Goal: Communication & Community: Answer question/provide support

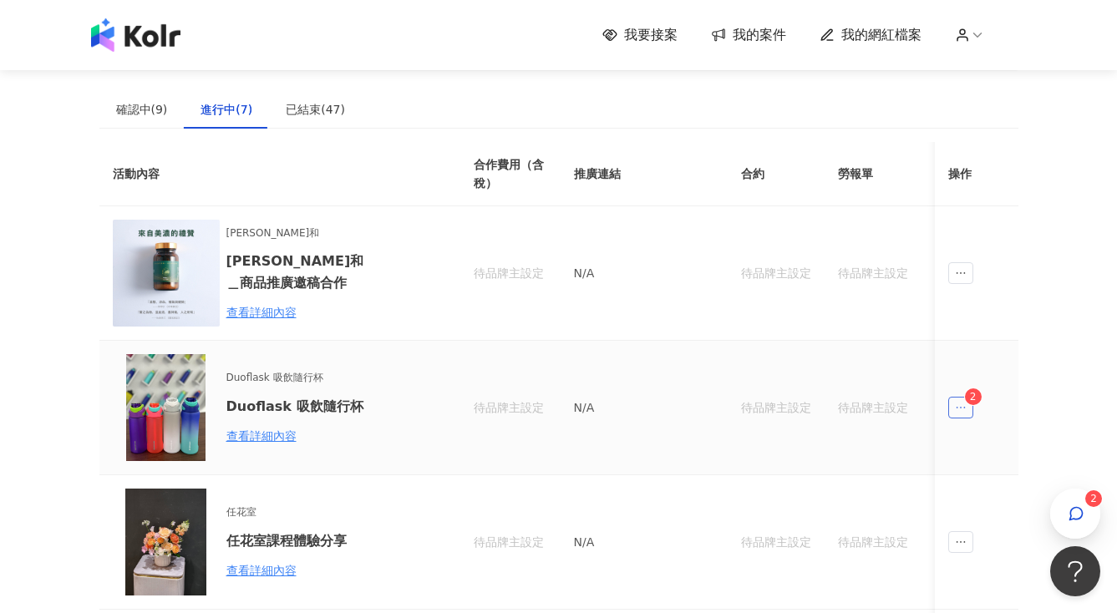
click at [959, 406] on icon "ellipsis" at bounding box center [961, 408] width 12 height 12
click at [988, 484] on div "傳訊 2" at bounding box center [992, 483] width 63 height 18
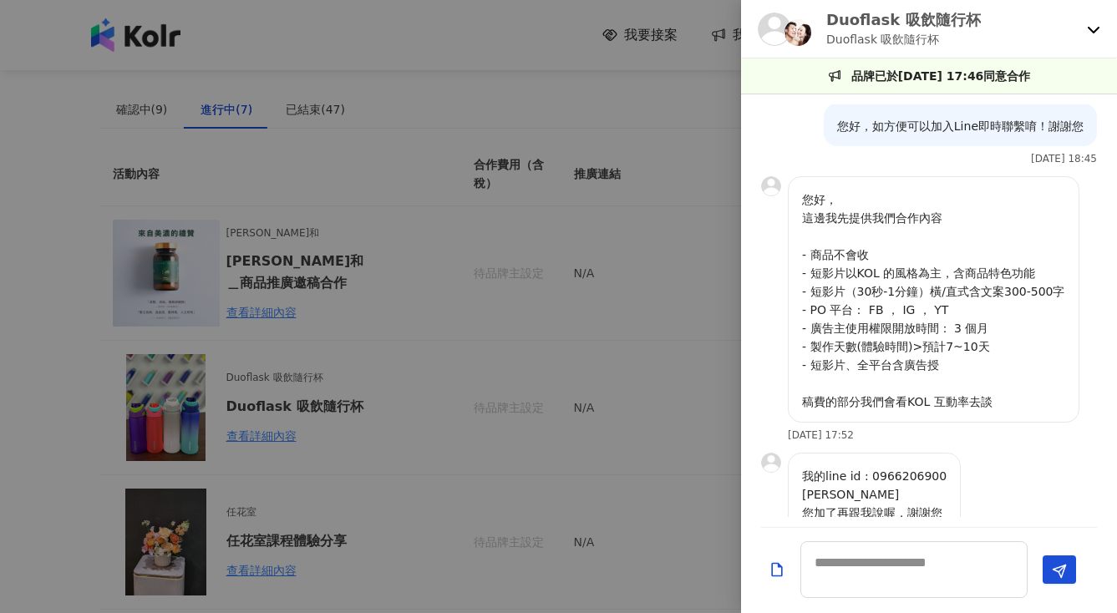
scroll to position [486, 0]
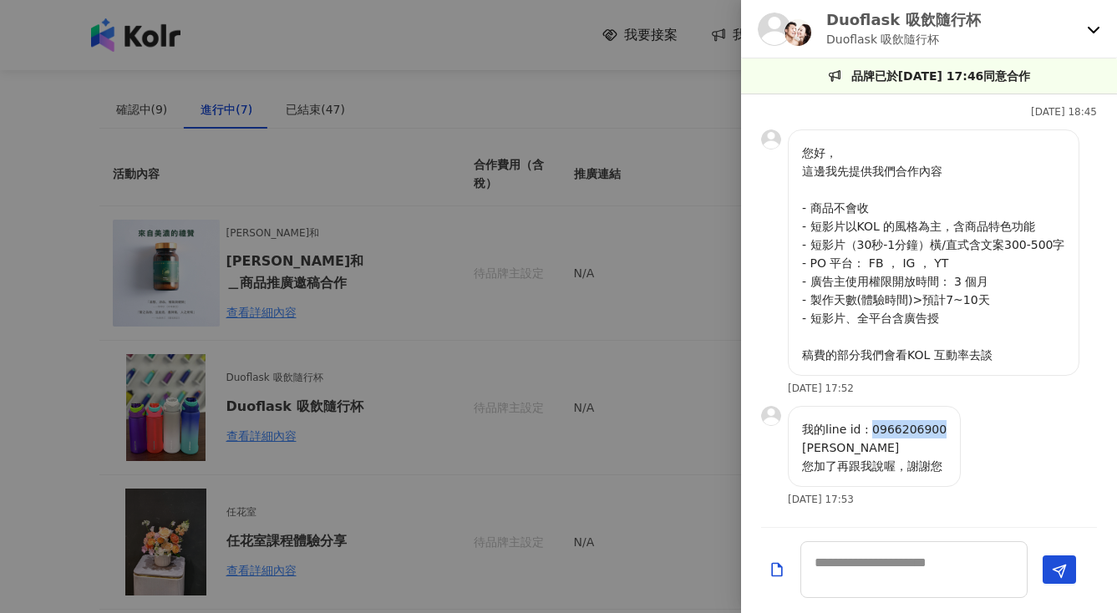
drag, startPoint x: 866, startPoint y: 427, endPoint x: 966, endPoint y: 427, distance: 100.2
click at [966, 427] on div "我的line id : 0966206900 [PERSON_NAME] 您加了再跟我說喔，謝謝您 [DATE] 17:53" at bounding box center [929, 461] width 376 height 111
copy p "0966206900"
click at [888, 566] on textarea at bounding box center [913, 569] width 227 height 57
type textarea "*"
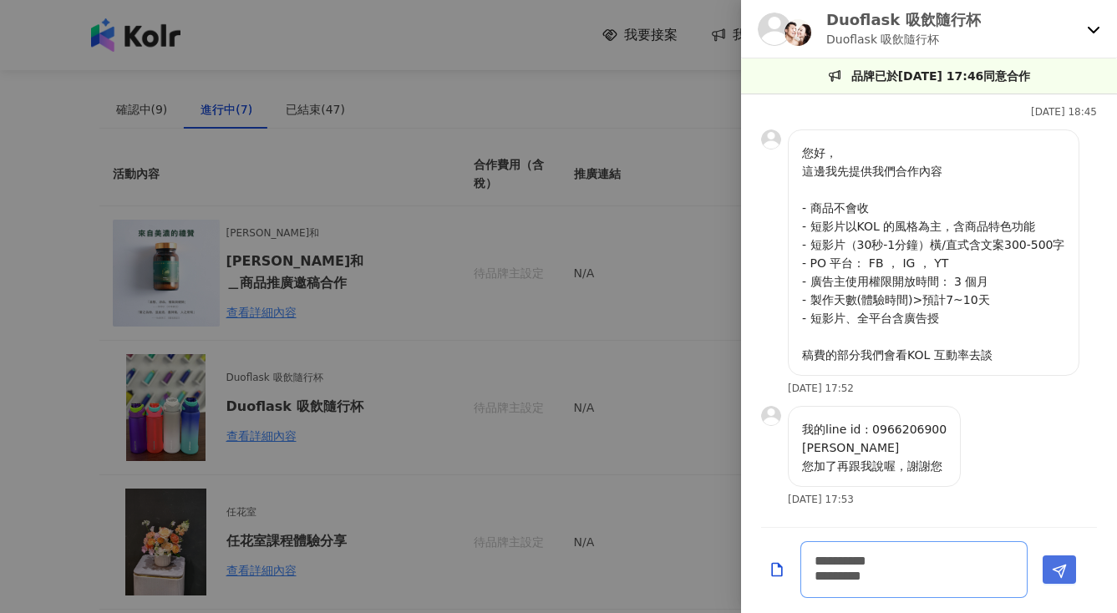
type textarea "**********"
click at [1064, 576] on icon "Send" at bounding box center [1058, 571] width 15 height 15
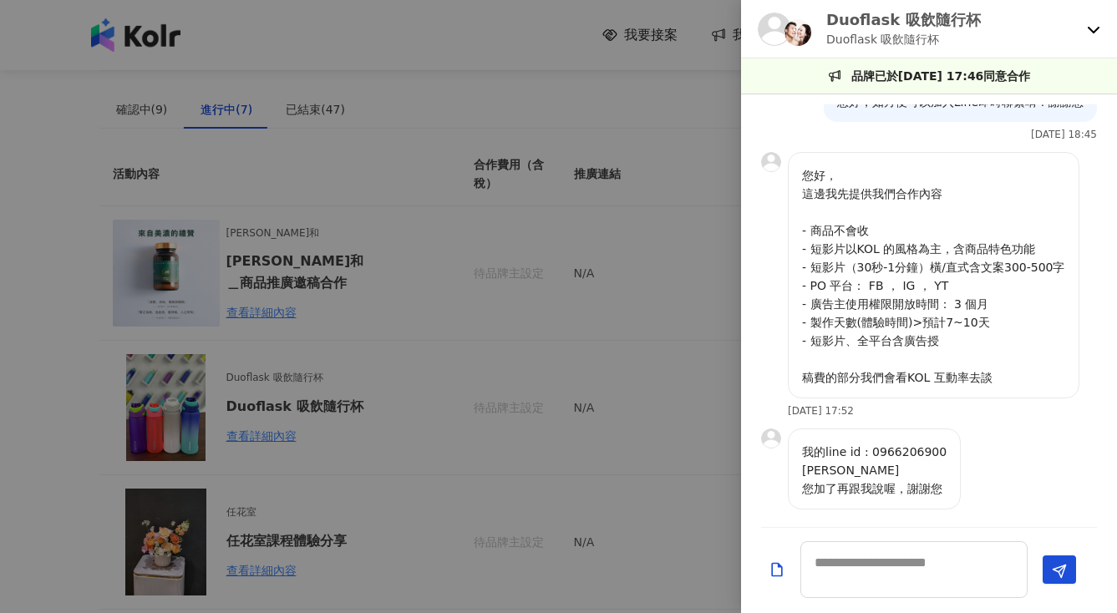
scroll to position [453, 0]
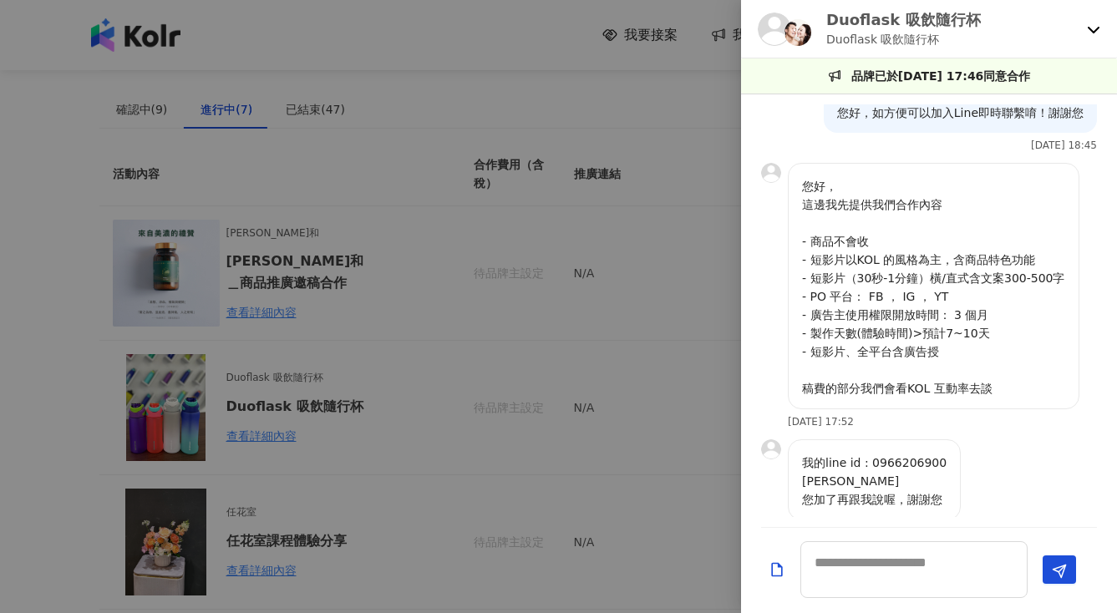
click at [601, 86] on div at bounding box center [558, 306] width 1117 height 613
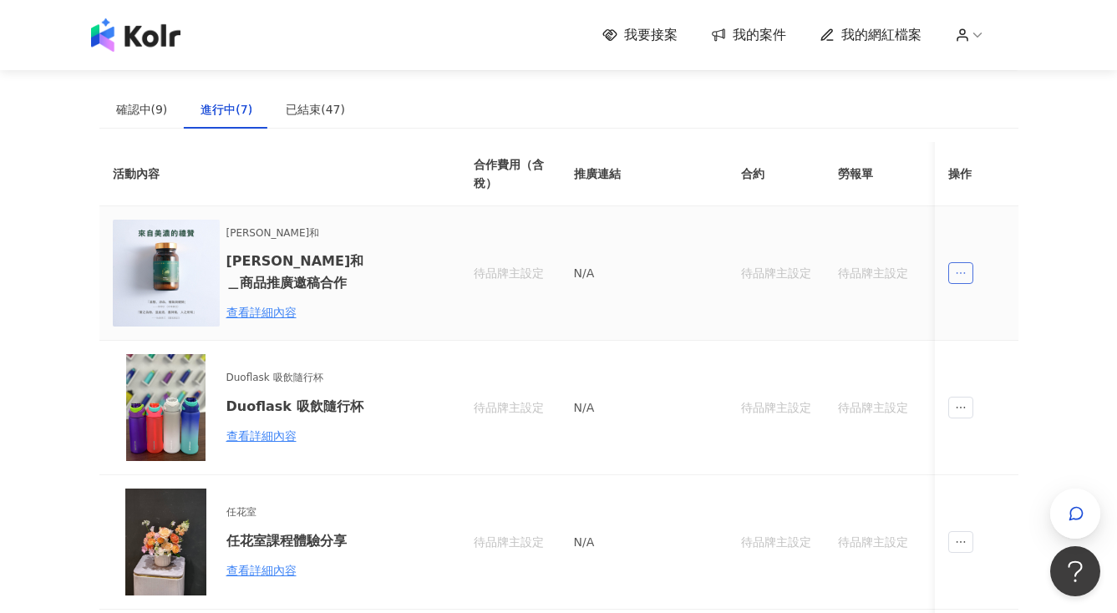
click at [959, 277] on icon "ellipsis" at bounding box center [961, 273] width 12 height 12
click at [997, 353] on div "傳訊" at bounding box center [990, 348] width 58 height 18
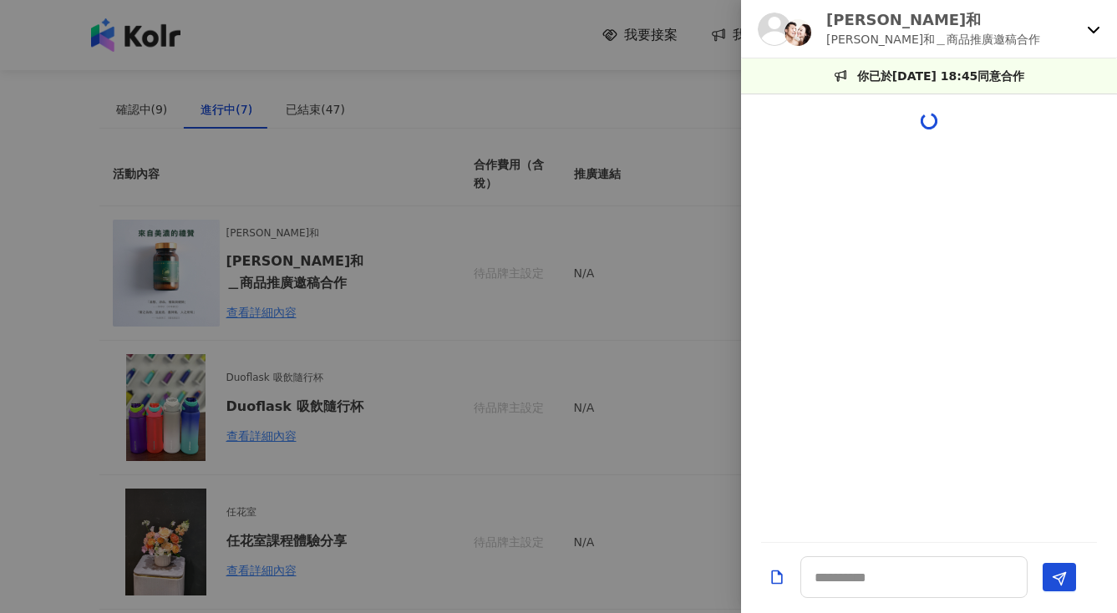
scroll to position [234, 0]
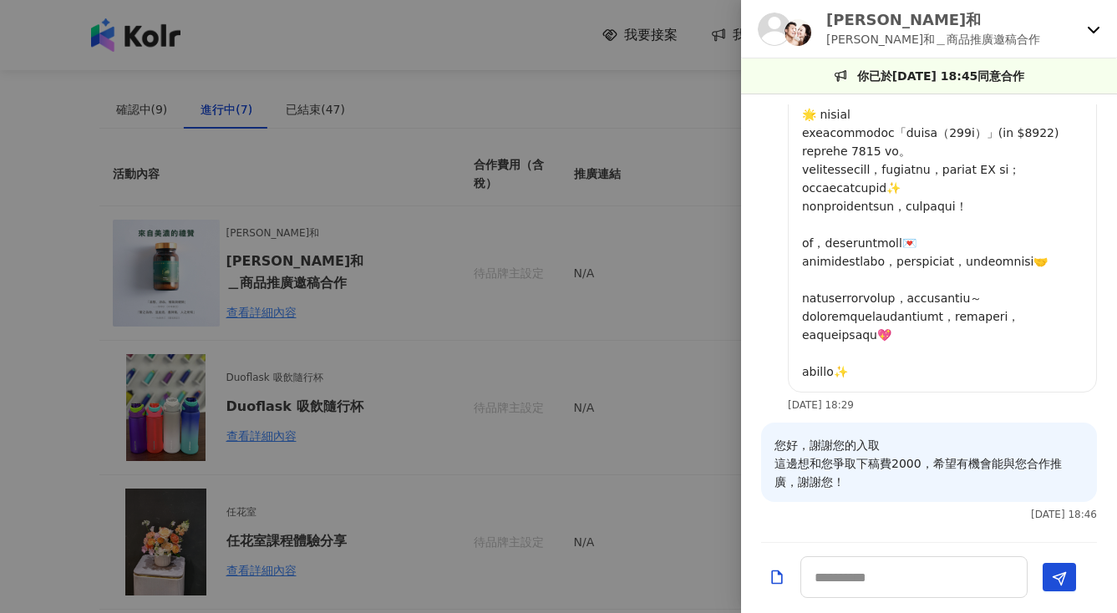
click at [678, 147] on div at bounding box center [558, 306] width 1117 height 613
